Goal: Information Seeking & Learning: Find specific fact

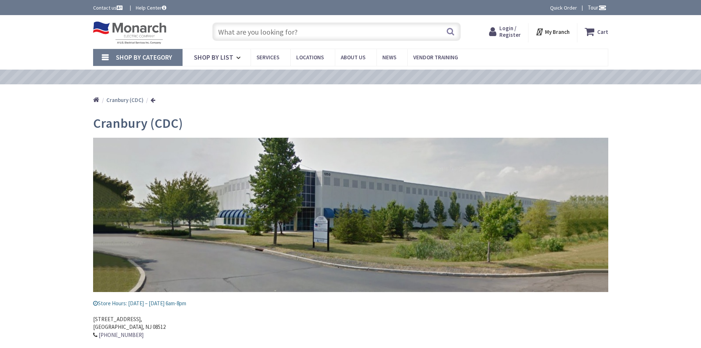
type input "[PERSON_NAME][GEOGRAPHIC_DATA], [GEOGRAPHIC_DATA]"
click at [236, 29] on input "text" at bounding box center [336, 31] width 249 height 18
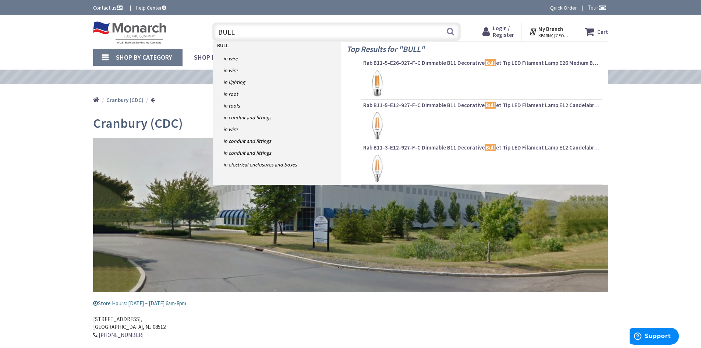
type input "BULL 3"
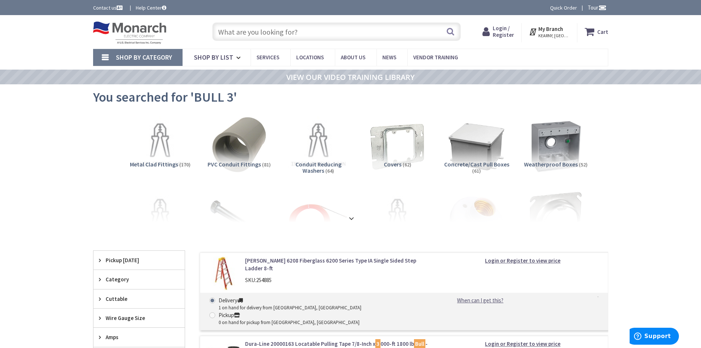
click at [238, 30] on input "text" at bounding box center [336, 31] width 249 height 18
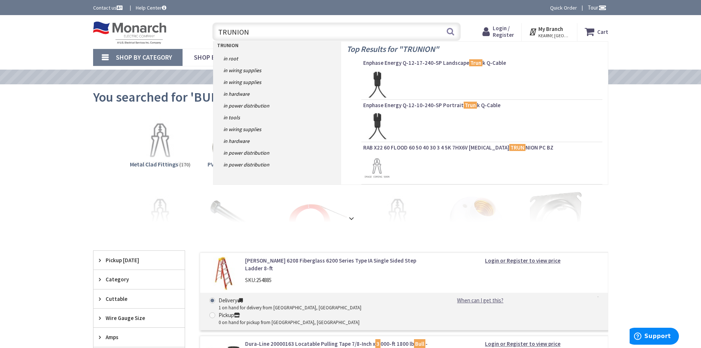
type input "TRUNION"
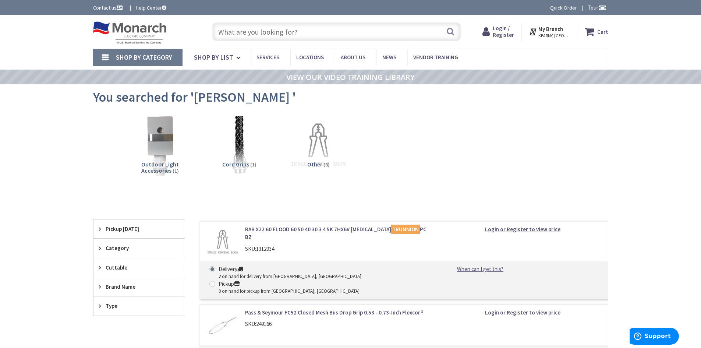
click at [226, 35] on input "text" at bounding box center [336, 31] width 249 height 18
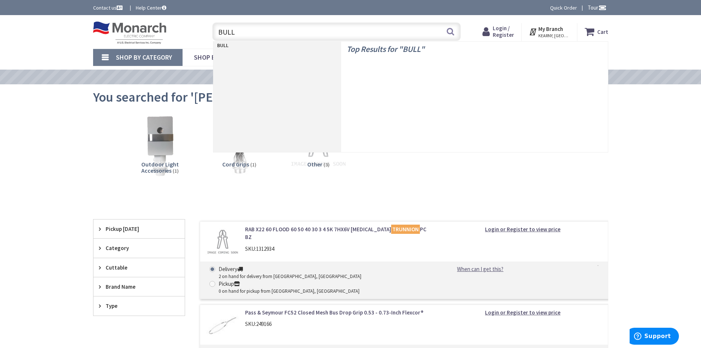
type input "BULL"
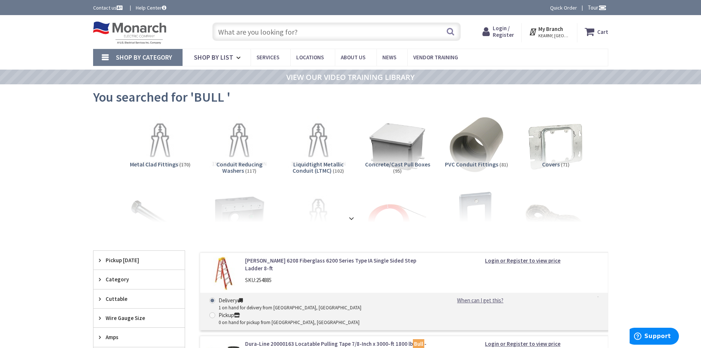
click at [243, 35] on input "text" at bounding box center [336, 31] width 249 height 18
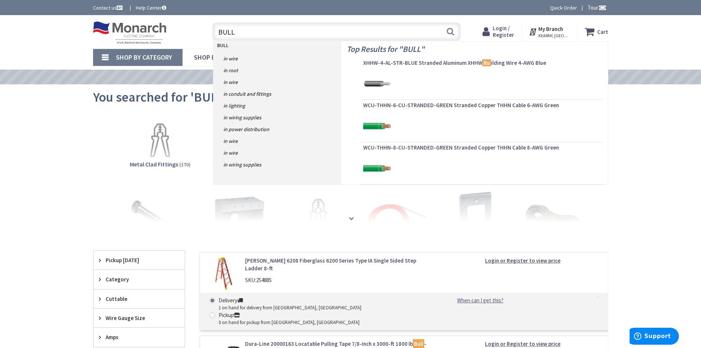
type input "BULL"
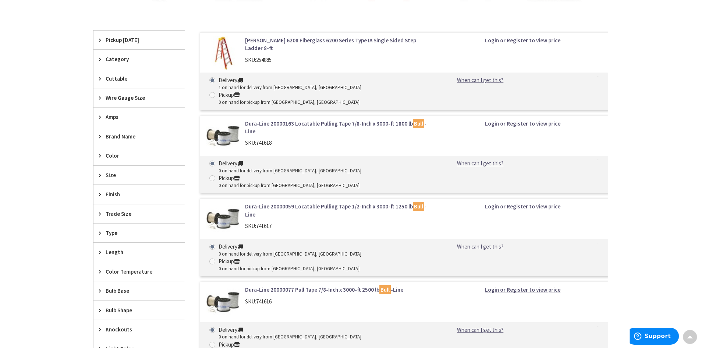
scroll to position [221, 0]
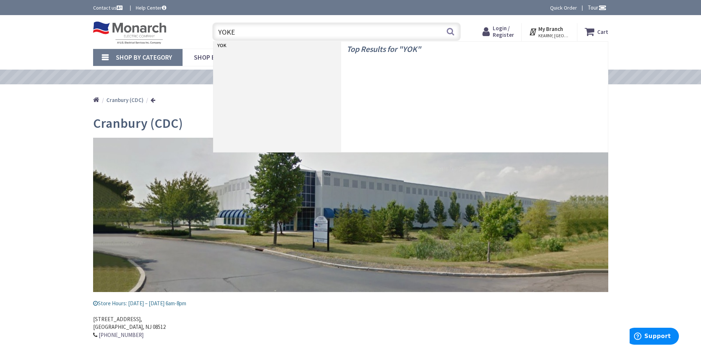
type input "YOKE"
